Goal: Communication & Community: Answer question/provide support

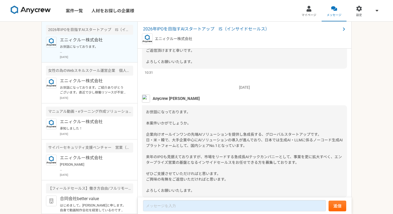
scroll to position [81, 0]
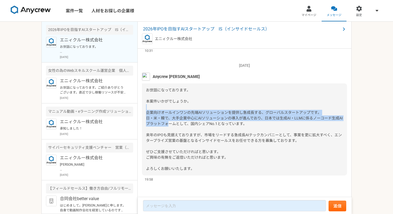
drag, startPoint x: 166, startPoint y: 109, endPoint x: 167, endPoint y: 121, distance: 12.1
click at [167, 121] on div "お世話になっております。 本案件いかがでしょうか。 企業向けオールインワンの先端AIソリューションを提供し急成長する、グローバルスタートアップです。 日・米・…" at bounding box center [244, 129] width 205 height 92
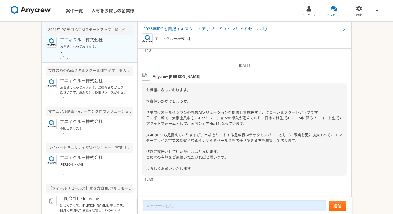
click at [170, 135] on span "お世話になっております。 本案件いかがでしょうか。 企業向けオールインワンの先端AIソリューションを提供し急成長する、グローバルスタートアップです。 日・米・…" at bounding box center [244, 129] width 197 height 83
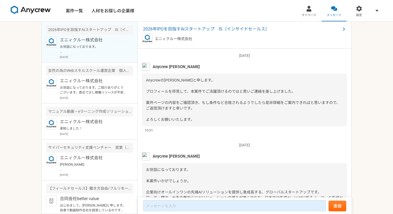
scroll to position [0, 0]
click at [166, 32] on div "[DATE]IPOを目指すAIスタートアップ　IS（インサイドセールス） エニィクルー株式会社" at bounding box center [245, 35] width 214 height 27
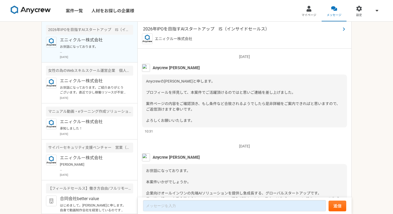
click at [166, 29] on span "2026年IPOを目指すAIスタートアップ　IS（インサイドセールス）" at bounding box center [241, 29] width 197 height 6
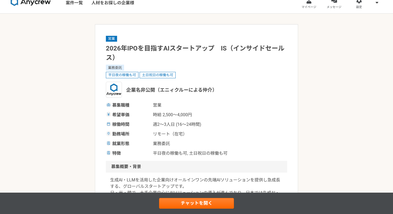
scroll to position [3, 0]
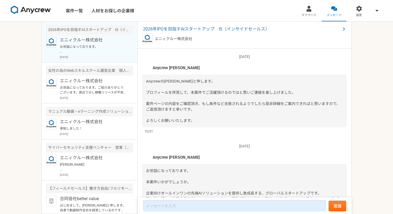
scroll to position [81, 0]
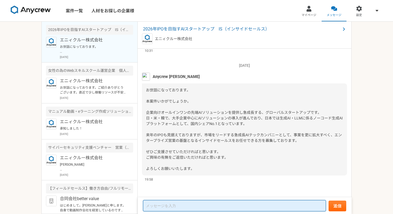
click at [195, 205] on textarea at bounding box center [234, 205] width 183 height 11
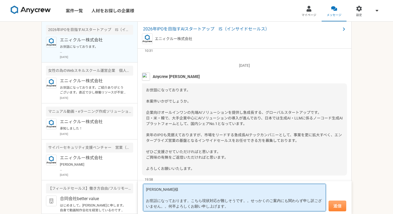
type textarea "[PERSON_NAME]様 お世話になっております。こちら現状対応が難しそうです。。せっかくのご案内にも関わらず申し訳ございません。。何卒よろしくお願い申し…"
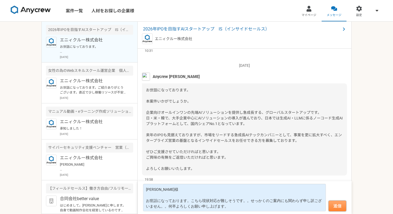
click at [332, 208] on button "送信" at bounding box center [337, 206] width 18 height 11
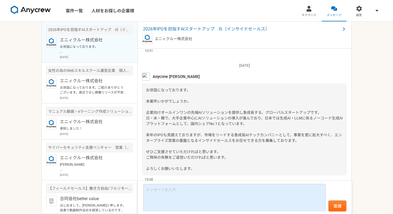
scroll to position [137, 0]
